Goal: Task Accomplishment & Management: Complete application form

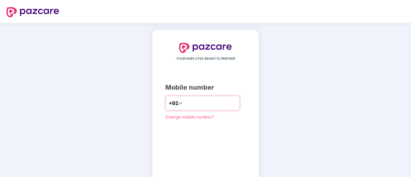
click at [196, 101] on input "number" at bounding box center [210, 103] width 53 height 10
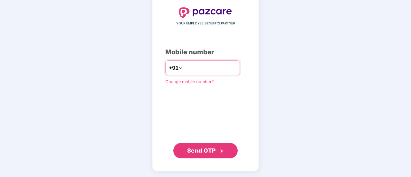
type input "**********"
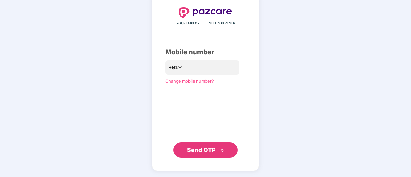
click at [195, 143] on button "Send OTP" at bounding box center [205, 150] width 64 height 15
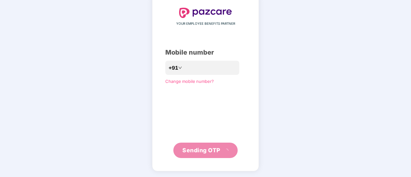
scroll to position [32, 0]
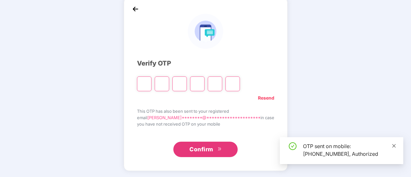
click at [393, 144] on icon "close" at bounding box center [394, 146] width 5 height 5
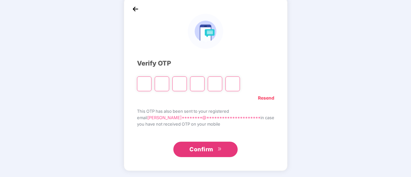
click at [152, 84] on input "Please enter verification code. Digit 1" at bounding box center [144, 84] width 14 height 15
type input "*"
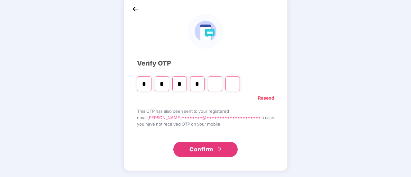
type input "*"
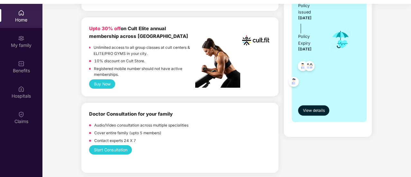
scroll to position [0, 0]
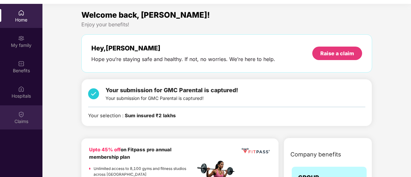
click at [29, 116] on div "Claims" at bounding box center [21, 118] width 42 height 24
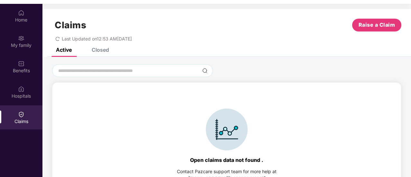
click at [101, 50] on div "Closed" at bounding box center [100, 50] width 17 height 6
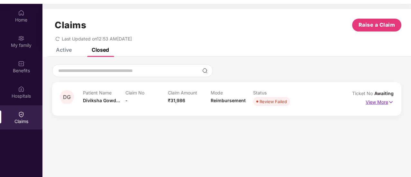
click at [371, 100] on p "View More" at bounding box center [380, 101] width 28 height 9
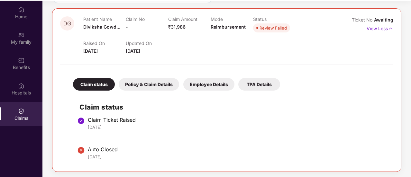
scroll to position [36, 0]
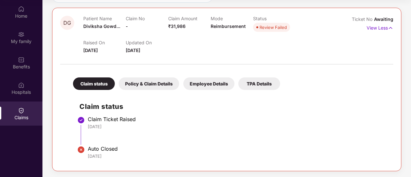
click at [80, 150] on img at bounding box center [81, 150] width 8 height 8
click at [159, 85] on div "Policy & Claim Details" at bounding box center [149, 84] width 60 height 13
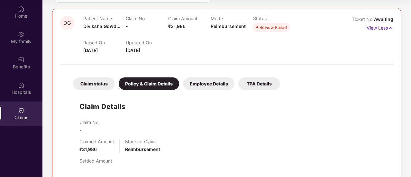
click at [199, 85] on div "Employee Details" at bounding box center [208, 84] width 51 height 13
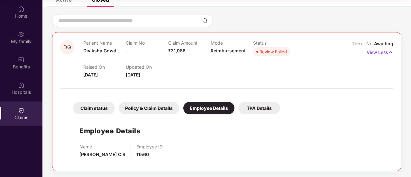
click at [253, 108] on div "TPA Details" at bounding box center [259, 108] width 42 height 13
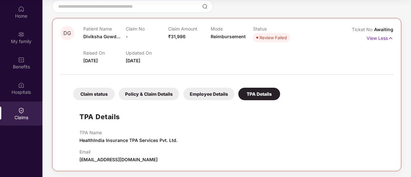
scroll to position [0, 0]
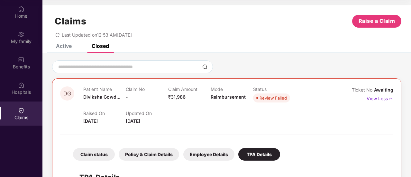
click at [390, 91] on span "Awaiting" at bounding box center [383, 89] width 19 height 5
click at [389, 101] on img at bounding box center [390, 98] width 5 height 7
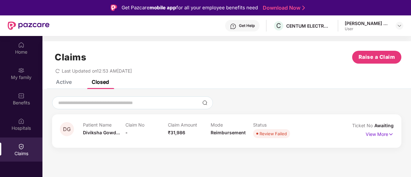
click at [68, 83] on div "Active" at bounding box center [64, 82] width 16 height 6
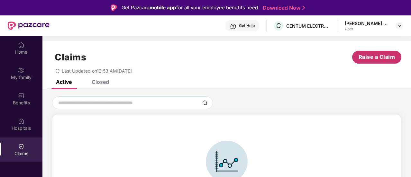
click at [373, 56] on span "Raise a Claim" at bounding box center [377, 57] width 37 height 8
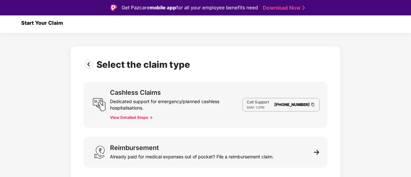
scroll to position [3, 0]
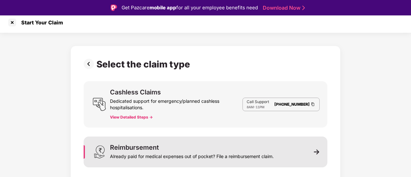
click at [316, 153] on img at bounding box center [317, 152] width 6 height 6
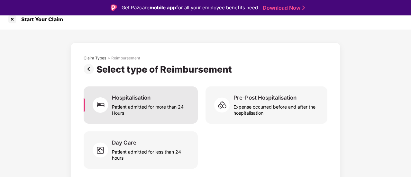
scroll to position [15, 0]
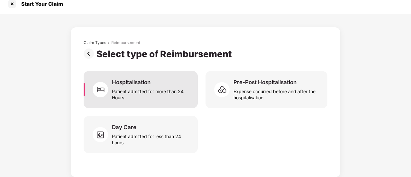
click at [171, 93] on div "Patient admitted for more than 24 Hours" at bounding box center [151, 93] width 78 height 15
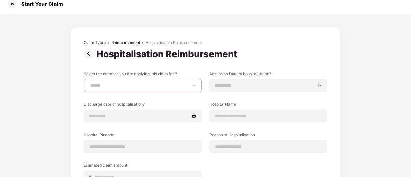
click at [134, 87] on select "**********" at bounding box center [142, 85] width 107 height 5
select select "**********"
click at [89, 83] on select "**********" at bounding box center [142, 85] width 107 height 5
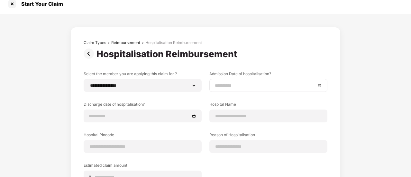
click at [234, 87] on input at bounding box center [265, 85] width 101 height 7
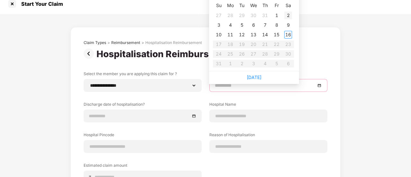
type input "**********"
click at [289, 15] on div "2" at bounding box center [288, 16] width 8 height 8
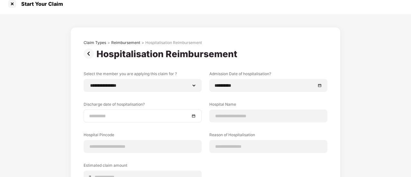
click at [192, 115] on div at bounding box center [142, 116] width 107 height 7
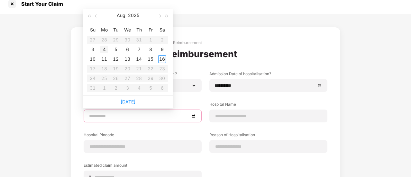
type input "**********"
click at [105, 47] on div "4" at bounding box center [104, 50] width 8 height 8
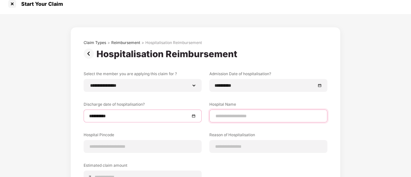
click at [247, 116] on input at bounding box center [268, 116] width 107 height 7
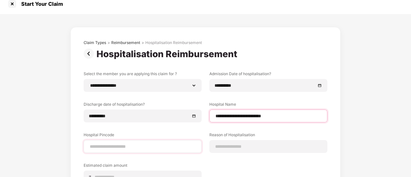
type input "**********"
click at [102, 147] on input at bounding box center [142, 146] width 107 height 7
type input "******"
select select "**********"
select select "*********"
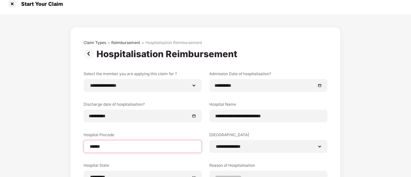
scroll to position [114, 0]
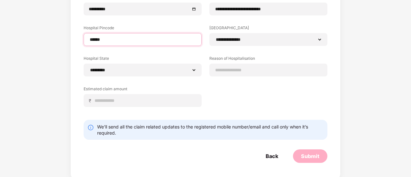
type input "******"
click at [253, 91] on div "**********" at bounding box center [206, 40] width 244 height 153
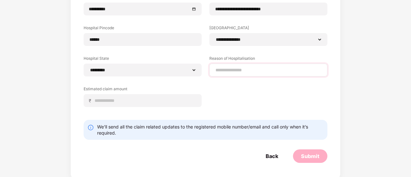
click at [236, 73] on div at bounding box center [268, 70] width 118 height 13
click at [230, 70] on input at bounding box center [268, 70] width 107 height 7
click at [233, 69] on input "*****" at bounding box center [268, 70] width 107 height 7
click at [231, 70] on input "*****" at bounding box center [268, 70] width 107 height 7
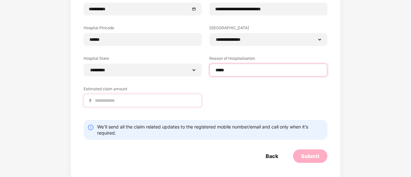
type input "*****"
click at [112, 99] on input at bounding box center [145, 100] width 102 height 7
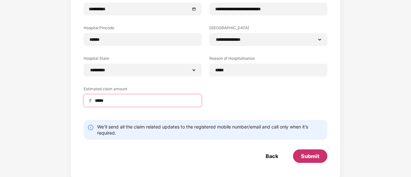
type input "*****"
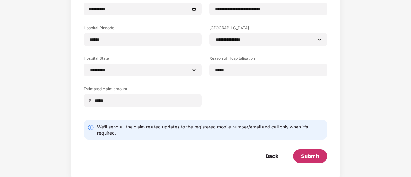
click at [309, 159] on div "Submit" at bounding box center [310, 156] width 18 height 7
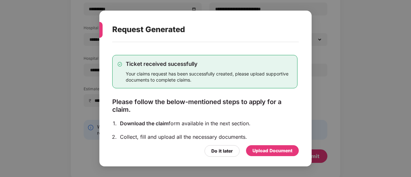
click at [268, 151] on div "Upload Document" at bounding box center [273, 150] width 40 height 7
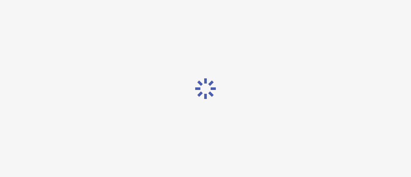
scroll to position [0, 0]
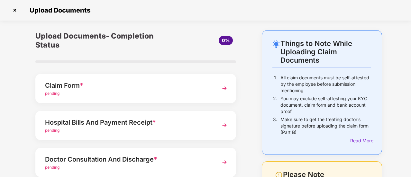
click at [222, 88] on img at bounding box center [225, 89] width 12 height 12
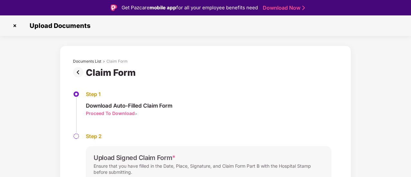
click at [115, 112] on div "Proceed To Download" at bounding box center [110, 113] width 49 height 6
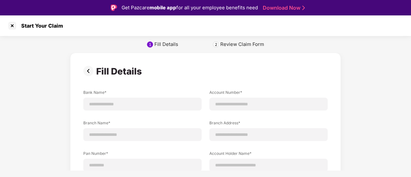
click at [88, 68] on img at bounding box center [89, 71] width 13 height 10
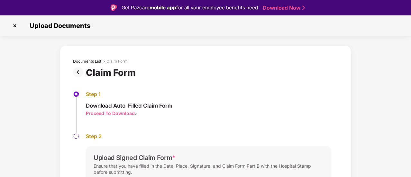
click at [108, 112] on div "Proceed To Download" at bounding box center [110, 113] width 49 height 6
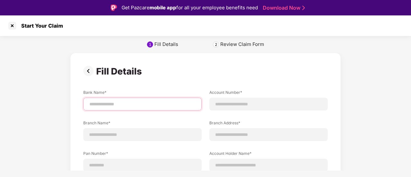
click at [114, 105] on input at bounding box center [142, 104] width 107 height 7
type input "**********"
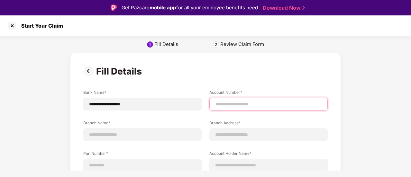
click at [232, 103] on input at bounding box center [268, 104] width 107 height 7
type input "**********"
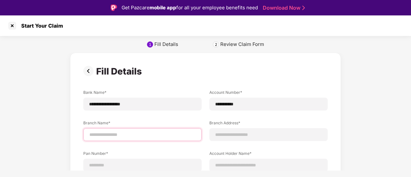
click at [128, 136] on input at bounding box center [142, 135] width 107 height 7
type input "**********"
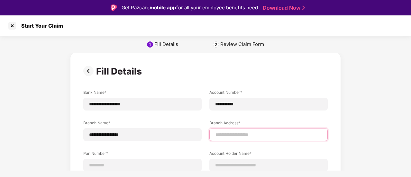
click at [233, 136] on input at bounding box center [268, 135] width 107 height 7
type input "**********"
click at [274, 151] on label "Account Holder Name*" at bounding box center [268, 155] width 118 height 8
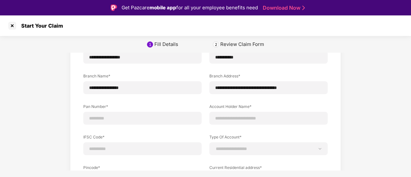
scroll to position [54, 0]
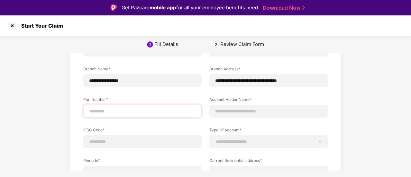
click at [118, 115] on div at bounding box center [142, 111] width 118 height 13
click at [104, 110] on input at bounding box center [142, 111] width 107 height 7
type input "**********"
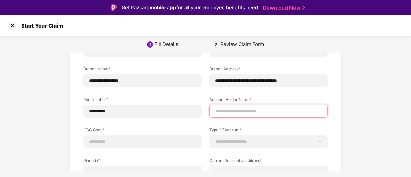
click at [237, 112] on input at bounding box center [268, 111] width 107 height 7
type input "**********"
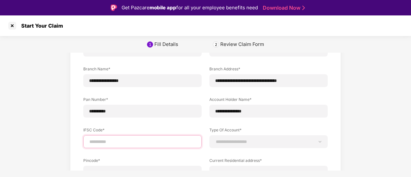
click at [133, 143] on input at bounding box center [142, 142] width 107 height 7
type input "**********"
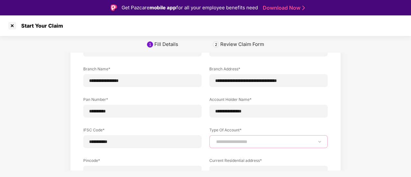
click at [251, 140] on select "**********" at bounding box center [268, 141] width 107 height 5
select select "*******"
click at [215, 139] on select "**********" at bounding box center [268, 141] width 107 height 5
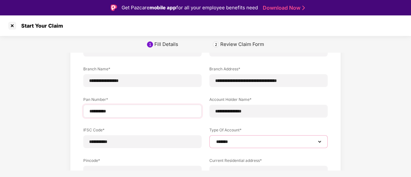
scroll to position [101, 0]
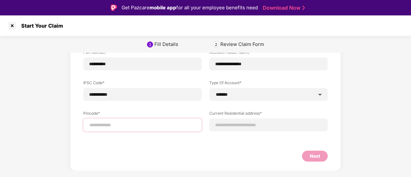
click at [130, 129] on div at bounding box center [142, 125] width 118 height 13
click at [111, 126] on input at bounding box center [142, 125] width 107 height 7
select select "*******"
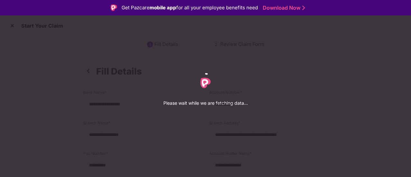
select select "*******"
select select "**********"
select select "*********"
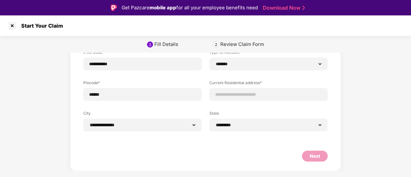
scroll to position [15, 0]
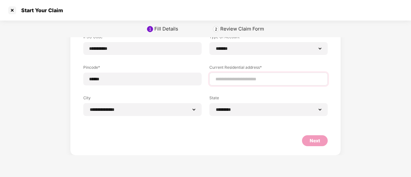
click at [244, 75] on div at bounding box center [268, 79] width 118 height 13
click at [237, 81] on input at bounding box center [268, 79] width 107 height 7
type input "**********"
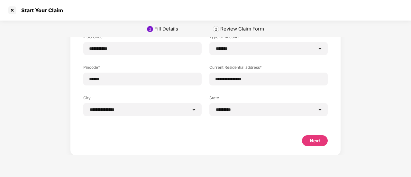
click at [209, 136] on div "Next" at bounding box center [205, 145] width 245 height 20
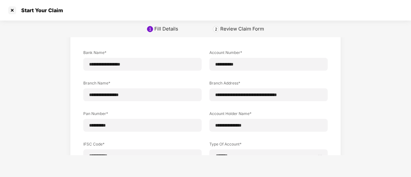
scroll to position [132, 0]
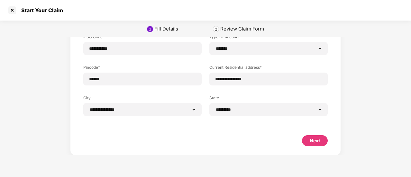
click at [315, 139] on div "Next" at bounding box center [315, 140] width 10 height 7
select select "*******"
select select "**********"
select select "*********"
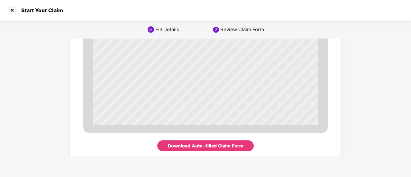
scroll to position [2260, 0]
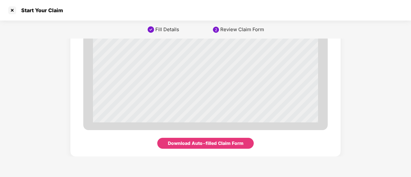
click at [201, 143] on div "Download Auto-filled Claim Form" at bounding box center [206, 143] width 76 height 7
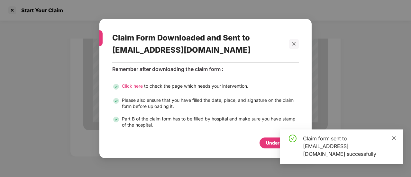
click at [393, 137] on icon "close" at bounding box center [395, 138] width 4 height 4
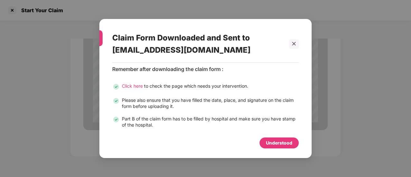
click at [274, 142] on div "Understood" at bounding box center [279, 143] width 26 height 7
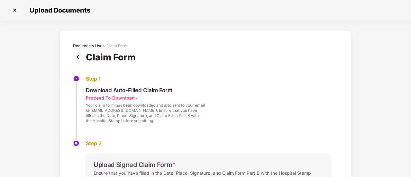
scroll to position [93, 0]
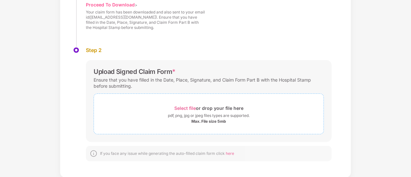
click at [187, 108] on span "Select file" at bounding box center [185, 108] width 22 height 5
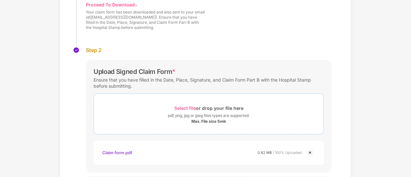
scroll to position [140, 0]
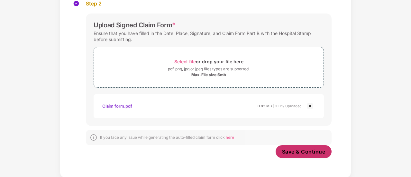
click at [303, 152] on span "Save & Continue" at bounding box center [303, 151] width 43 height 7
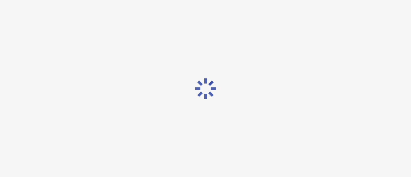
scroll to position [0, 0]
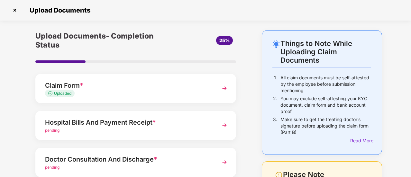
click at [225, 126] on img at bounding box center [225, 126] width 12 height 12
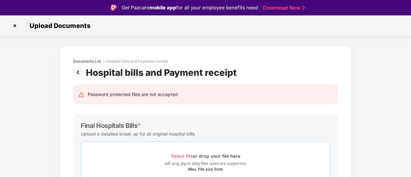
click at [183, 155] on span "Select file" at bounding box center [182, 155] width 22 height 5
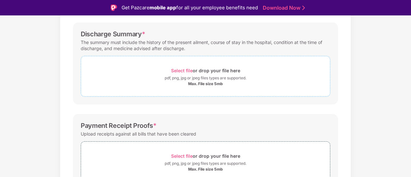
scroll to position [207, 0]
click at [181, 71] on span "Select file" at bounding box center [182, 71] width 22 height 5
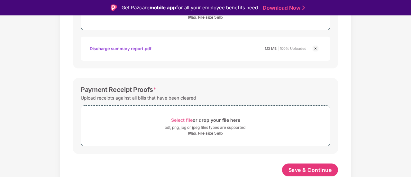
scroll to position [274, 0]
click at [180, 119] on span "Select file" at bounding box center [182, 120] width 22 height 5
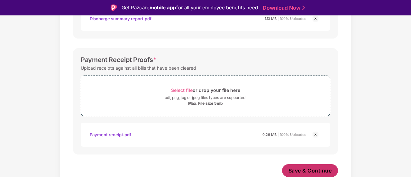
scroll to position [304, 0]
click at [309, 171] on span "Save & Continue" at bounding box center [310, 170] width 43 height 7
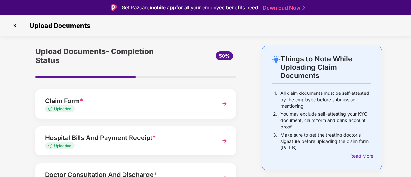
scroll to position [107, 0]
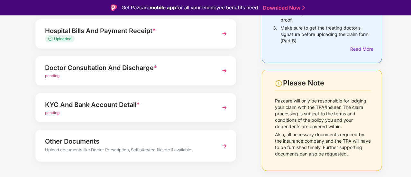
click at [226, 69] on img at bounding box center [225, 71] width 12 height 12
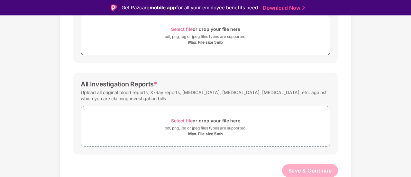
scroll to position [106, 0]
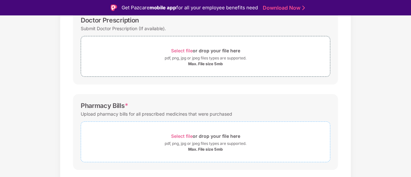
click at [180, 132] on div "Select file or drop your file here" at bounding box center [205, 136] width 69 height 9
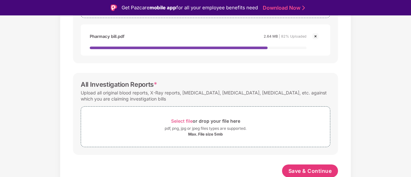
scroll to position [250, 0]
click at [180, 119] on span "Select file" at bounding box center [182, 120] width 22 height 5
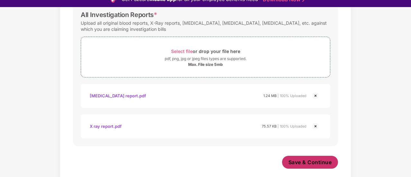
scroll to position [15, 0]
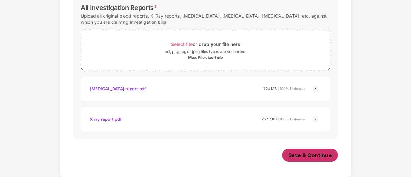
click at [300, 153] on span "Save & Continue" at bounding box center [310, 155] width 43 height 7
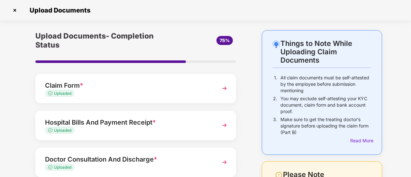
scroll to position [107, 0]
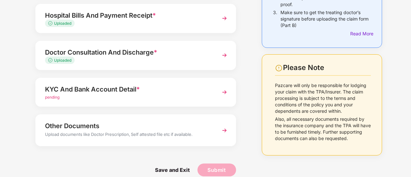
click at [54, 97] on span "pending" at bounding box center [52, 97] width 14 height 5
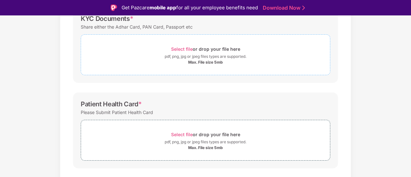
click at [182, 48] on span "Select file" at bounding box center [182, 48] width 22 height 5
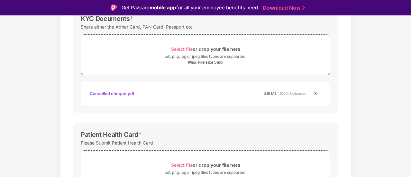
click at [316, 91] on img at bounding box center [316, 94] width 8 height 8
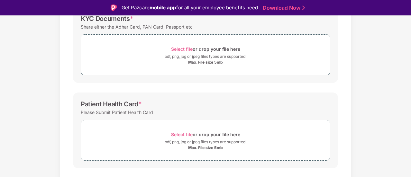
scroll to position [207, 0]
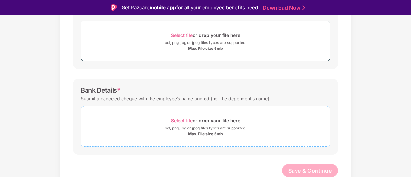
click at [181, 118] on span "Select file" at bounding box center [182, 120] width 22 height 5
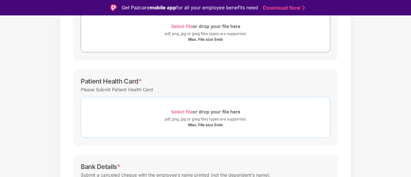
scroll to position [23, 0]
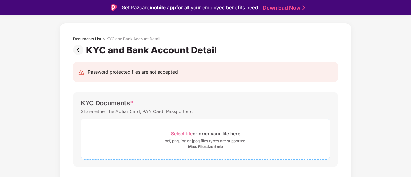
click at [175, 133] on span "Select file" at bounding box center [182, 133] width 22 height 5
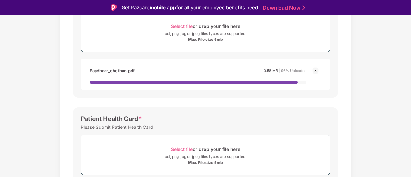
scroll to position [0, 0]
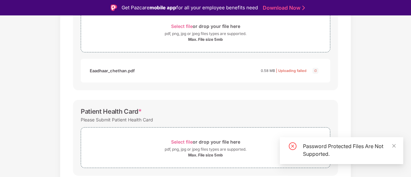
drag, startPoint x: 396, startPoint y: 147, endPoint x: 364, endPoint y: 143, distance: 32.1
click at [395, 147] on icon "close" at bounding box center [394, 146] width 5 height 5
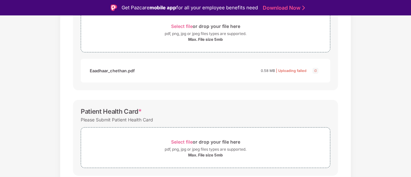
click at [314, 71] on img at bounding box center [316, 71] width 8 height 8
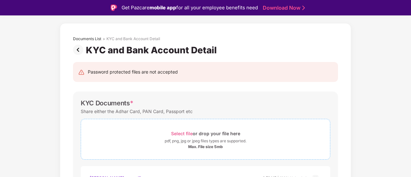
scroll to position [130, 0]
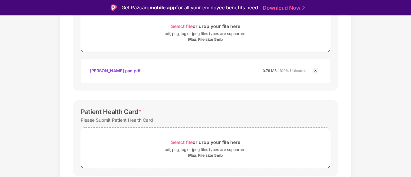
click at [314, 70] on img at bounding box center [316, 71] width 8 height 8
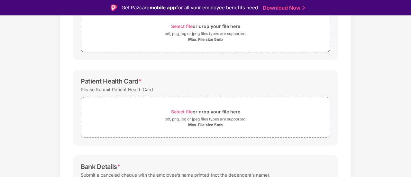
scroll to position [23, 0]
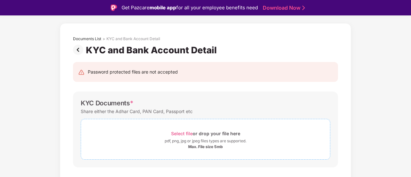
click at [179, 132] on span "Select file" at bounding box center [182, 133] width 22 height 5
click at [187, 131] on span "Select file" at bounding box center [182, 133] width 22 height 5
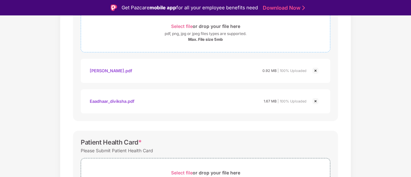
click at [179, 24] on span "Select file" at bounding box center [182, 25] width 22 height 5
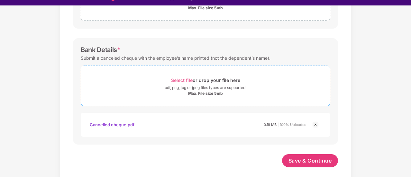
scroll to position [15, 0]
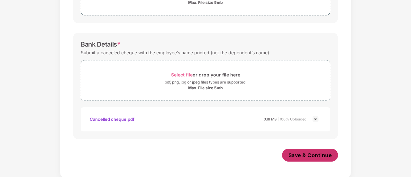
click at [310, 156] on span "Save & Continue" at bounding box center [310, 155] width 43 height 7
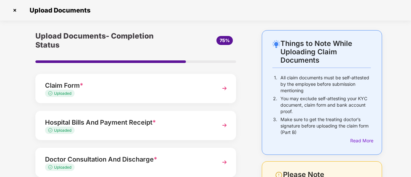
scroll to position [107, 0]
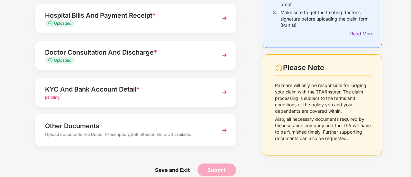
click at [229, 130] on img at bounding box center [225, 131] width 12 height 12
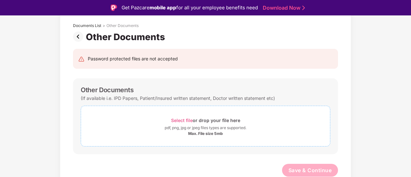
scroll to position [0, 0]
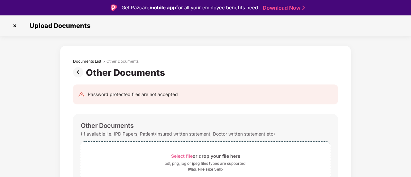
click at [80, 70] on img at bounding box center [79, 72] width 13 height 10
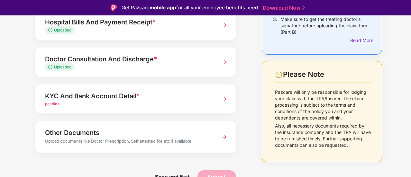
scroll to position [9, 0]
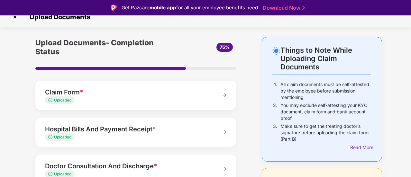
click at [227, 132] on img at bounding box center [225, 132] width 12 height 12
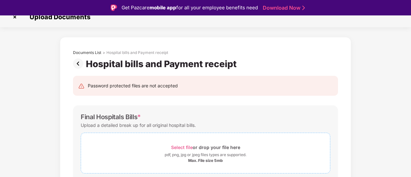
click at [182, 146] on span "Select file" at bounding box center [182, 147] width 22 height 5
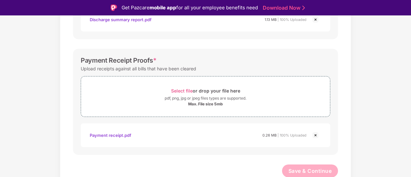
scroll to position [303, 0]
click at [183, 89] on span "Select file" at bounding box center [182, 90] width 22 height 5
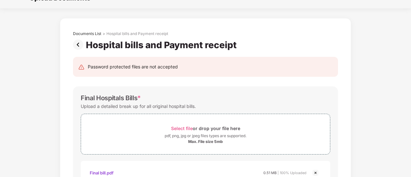
scroll to position [334, 0]
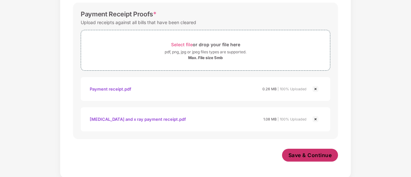
click at [302, 156] on span "Save & Continue" at bounding box center [310, 155] width 43 height 7
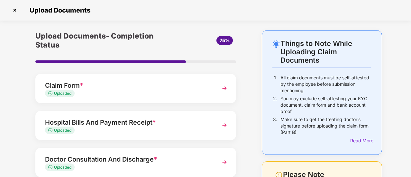
scroll to position [107, 0]
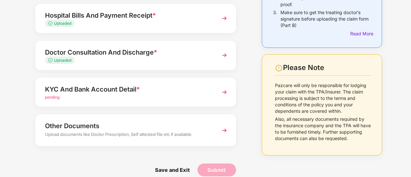
click at [219, 55] on img at bounding box center [225, 56] width 12 height 12
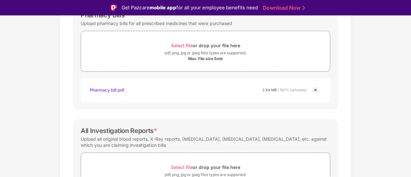
scroll to position [0, 0]
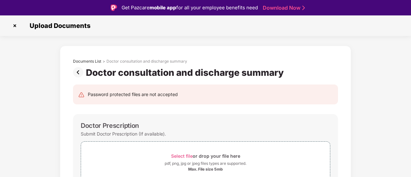
click at [81, 71] on img at bounding box center [79, 72] width 13 height 10
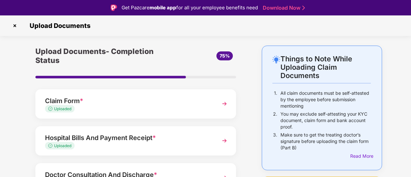
click at [223, 139] on img at bounding box center [225, 141] width 12 height 12
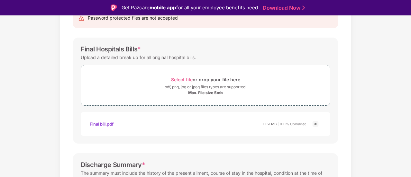
scroll to position [12, 0]
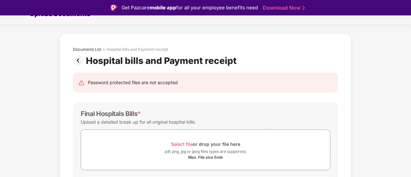
click at [80, 58] on img at bounding box center [79, 60] width 13 height 10
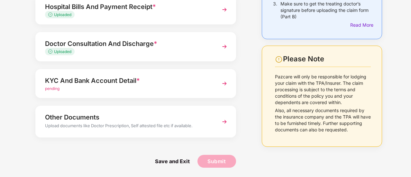
scroll to position [9, 0]
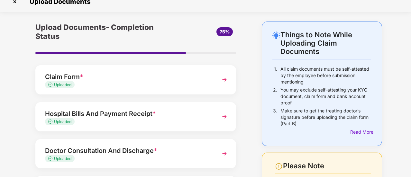
click at [359, 132] on div "Read More" at bounding box center [360, 132] width 21 height 7
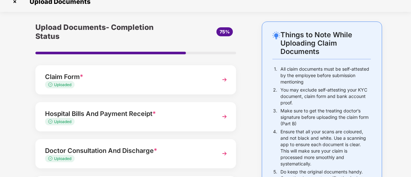
scroll to position [116, 0]
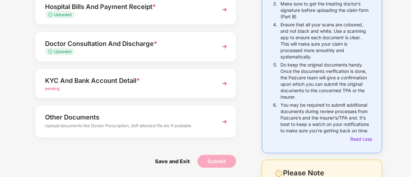
click at [226, 82] on img at bounding box center [225, 84] width 12 height 12
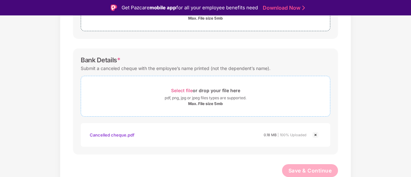
scroll to position [220, 0]
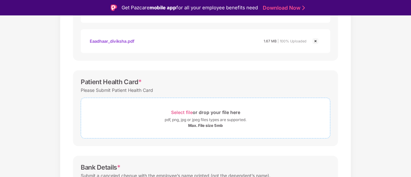
click at [187, 110] on span "Select file" at bounding box center [182, 112] width 22 height 5
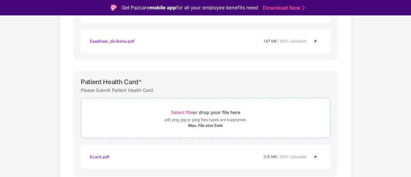
scroll to position [358, 0]
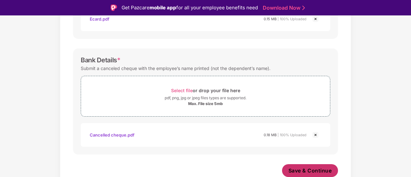
click at [314, 173] on span "Save & Continue" at bounding box center [310, 170] width 43 height 7
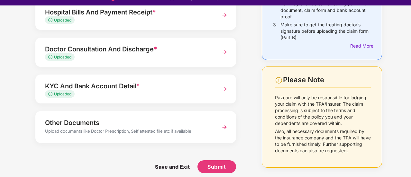
scroll to position [15, 0]
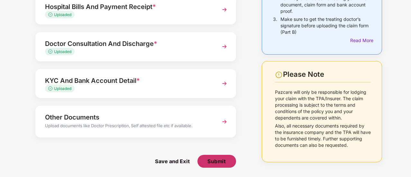
click at [212, 162] on span "Submit" at bounding box center [217, 161] width 18 height 7
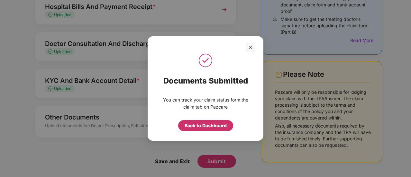
click at [208, 125] on div "Back to Dashboard" at bounding box center [206, 125] width 42 height 7
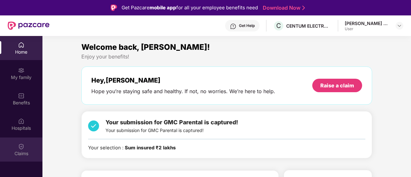
click at [16, 155] on div "Claims" at bounding box center [21, 154] width 42 height 6
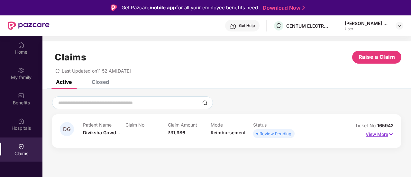
click at [378, 134] on p "View More" at bounding box center [380, 133] width 28 height 9
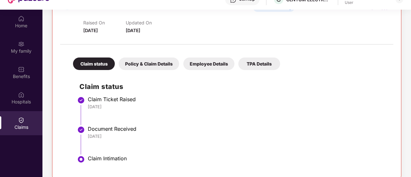
scroll to position [36, 0]
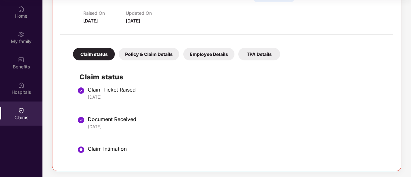
click at [167, 54] on div "Policy & Claim Details" at bounding box center [149, 54] width 60 height 13
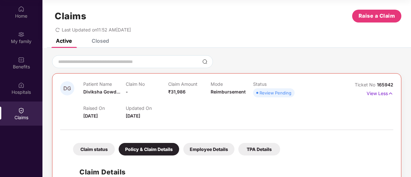
scroll to position [0, 0]
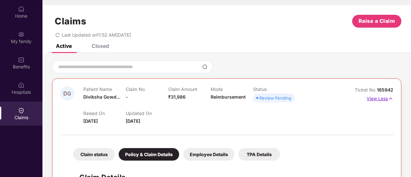
click at [388, 101] on img at bounding box center [390, 98] width 5 height 7
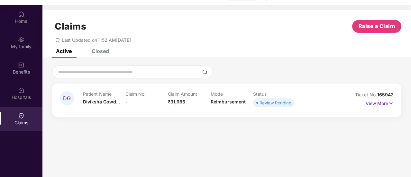
scroll to position [36, 0]
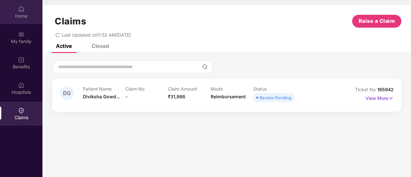
click at [27, 9] on div "Home" at bounding box center [21, 12] width 42 height 24
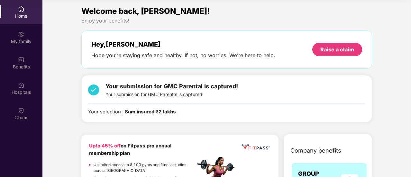
click at [136, 111] on b "Sum insured ₹2 lakhs" at bounding box center [150, 112] width 51 height 6
click at [192, 91] on div "Your submission for GMC Parental is captured! Your submission for GMC Parental …" at bounding box center [172, 90] width 133 height 16
click at [205, 89] on span "Your submission for GMC Parental is captured!" at bounding box center [172, 86] width 133 height 7
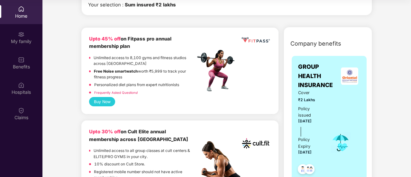
scroll to position [0, 0]
